Goal: Communication & Community: Answer question/provide support

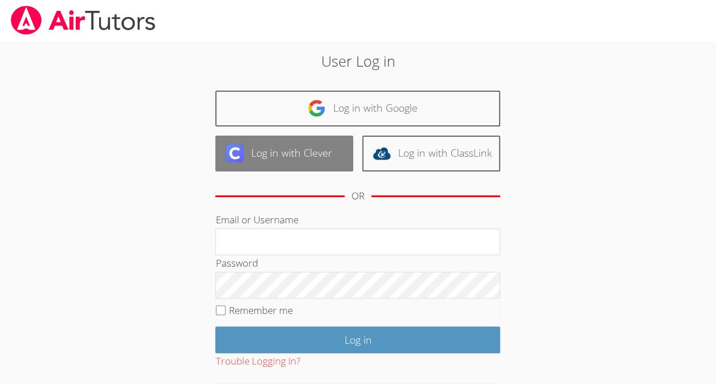
click at [319, 169] on link "Log in with Clever" at bounding box center [284, 154] width 138 height 36
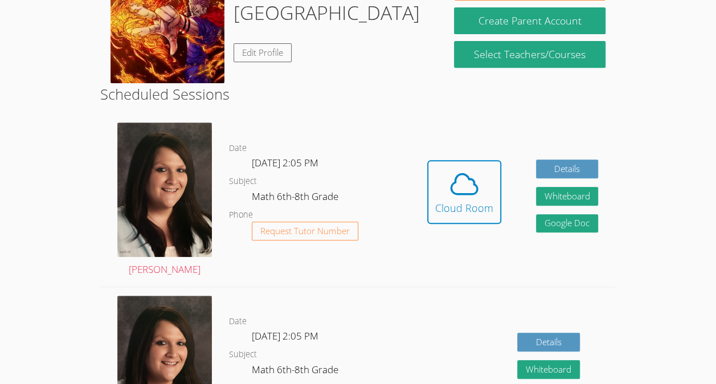
scroll to position [247, 0]
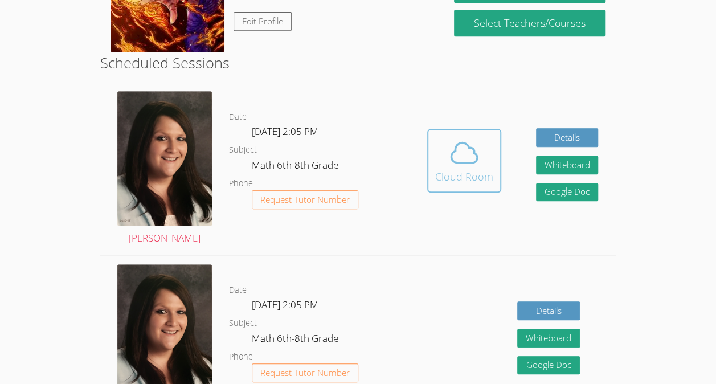
click at [461, 191] on button "Cloud Room" at bounding box center [464, 161] width 74 height 64
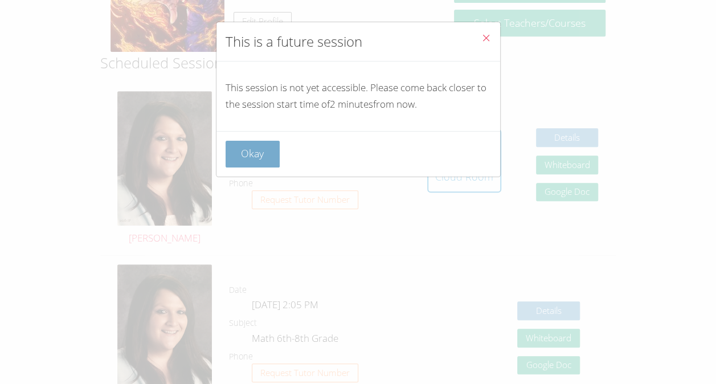
click at [253, 156] on button "Okay" at bounding box center [253, 154] width 55 height 27
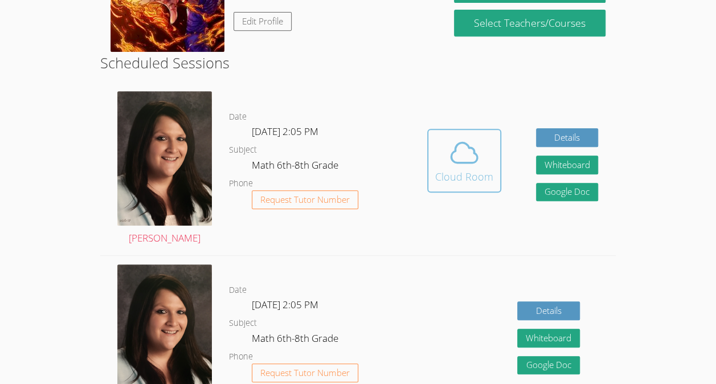
click at [441, 183] on div "Cloud Room" at bounding box center [464, 177] width 58 height 16
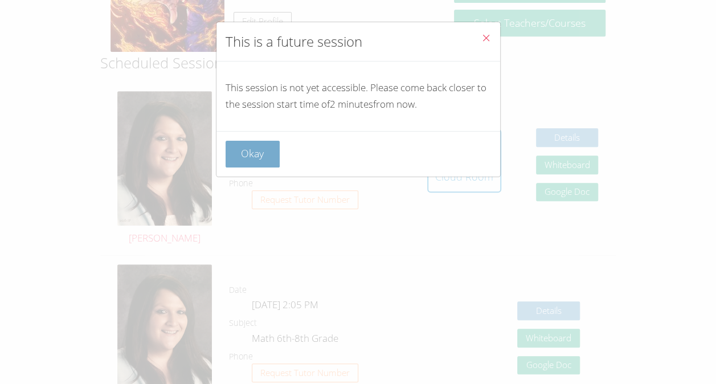
click at [239, 150] on button "Okay" at bounding box center [253, 154] width 55 height 27
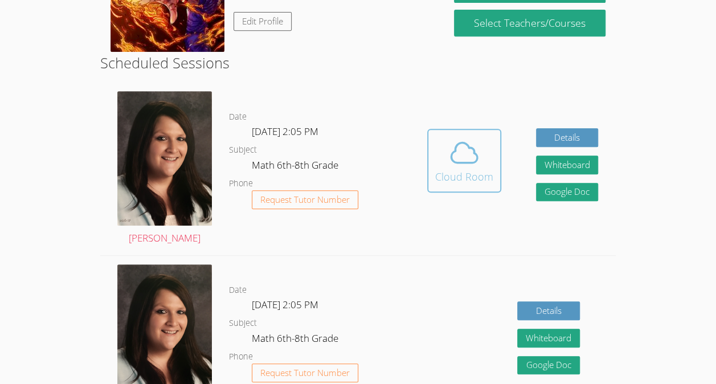
click at [441, 154] on span at bounding box center [464, 153] width 58 height 32
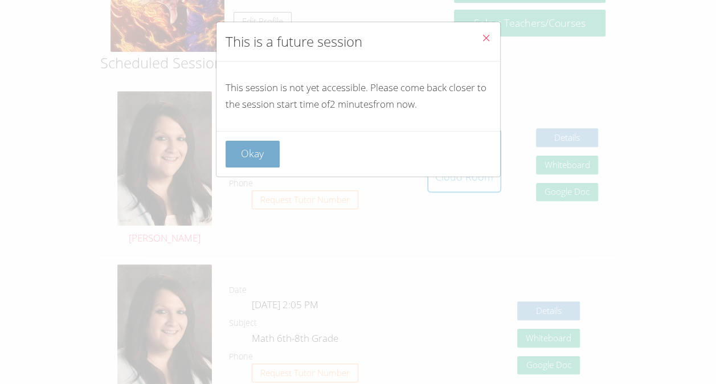
click at [264, 158] on button "Okay" at bounding box center [253, 154] width 55 height 27
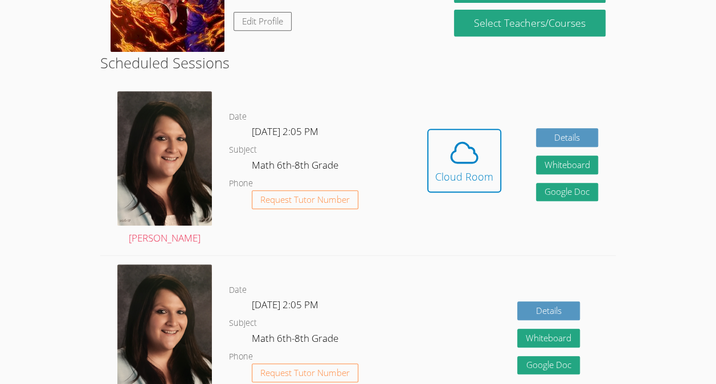
click at [501, 217] on div "Hidden Cloud Room Details Whiteboard Hidden Google Doc" at bounding box center [513, 169] width 206 height 173
click at [415, 172] on div "Hidden Cloud Room Details Whiteboard Hidden Google Doc" at bounding box center [513, 169] width 206 height 173
click at [488, 145] on span at bounding box center [464, 153] width 58 height 32
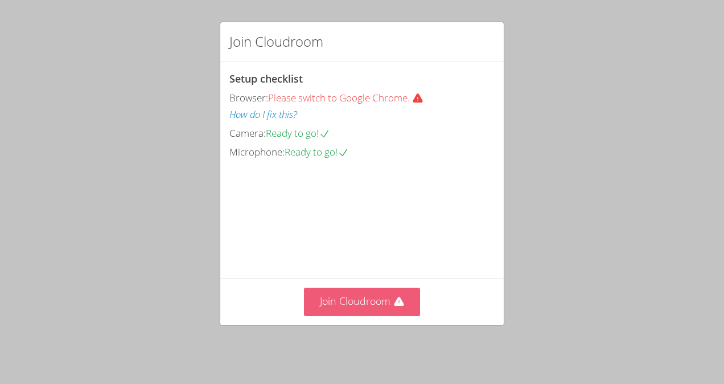
click at [351, 310] on button "Join Cloudroom" at bounding box center [362, 302] width 117 height 28
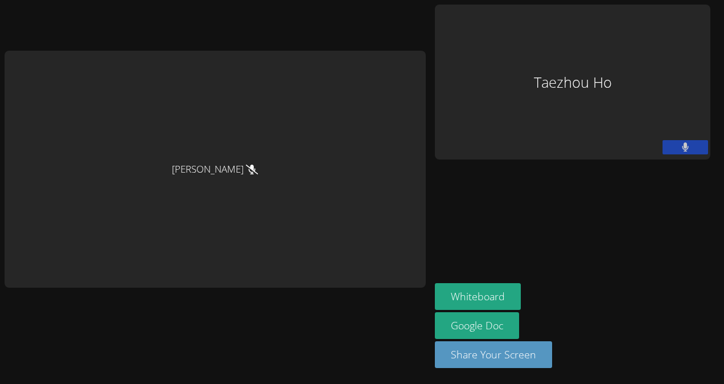
click at [682, 144] on button at bounding box center [686, 147] width 46 height 14
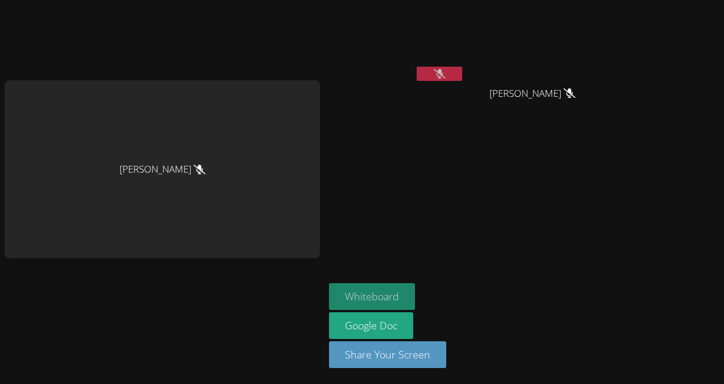
click at [401, 289] on button "Whiteboard" at bounding box center [372, 296] width 86 height 27
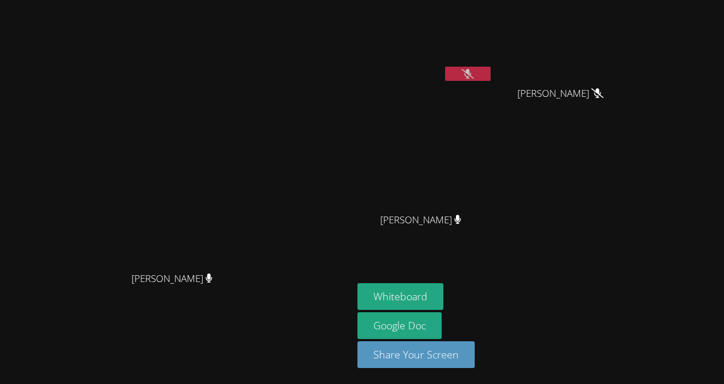
click at [474, 75] on icon at bounding box center [468, 74] width 12 height 10
click at [472, 75] on icon at bounding box center [468, 74] width 7 height 10
click at [587, 60] on video at bounding box center [566, 43] width 136 height 76
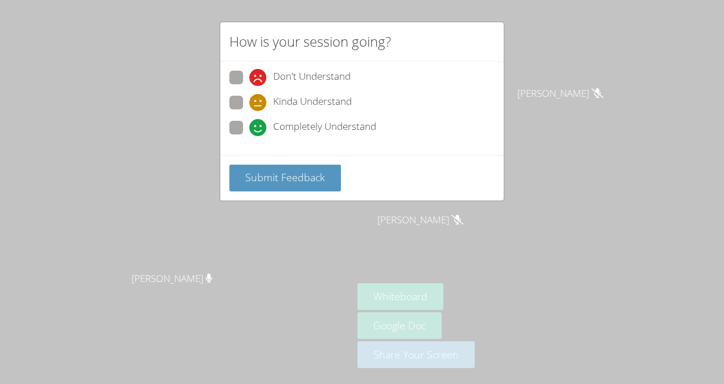
click at [247, 130] on label "Completely Understand" at bounding box center [303, 128] width 147 height 15
click at [249, 130] on input "Completely Understand" at bounding box center [254, 126] width 10 height 10
radio input "true"
click at [306, 165] on button "Submit Feedback" at bounding box center [286, 178] width 112 height 27
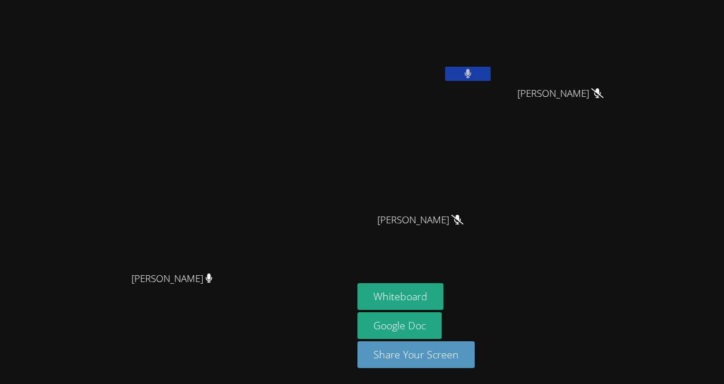
click at [491, 69] on button at bounding box center [468, 74] width 46 height 14
